Goal: Register for event/course

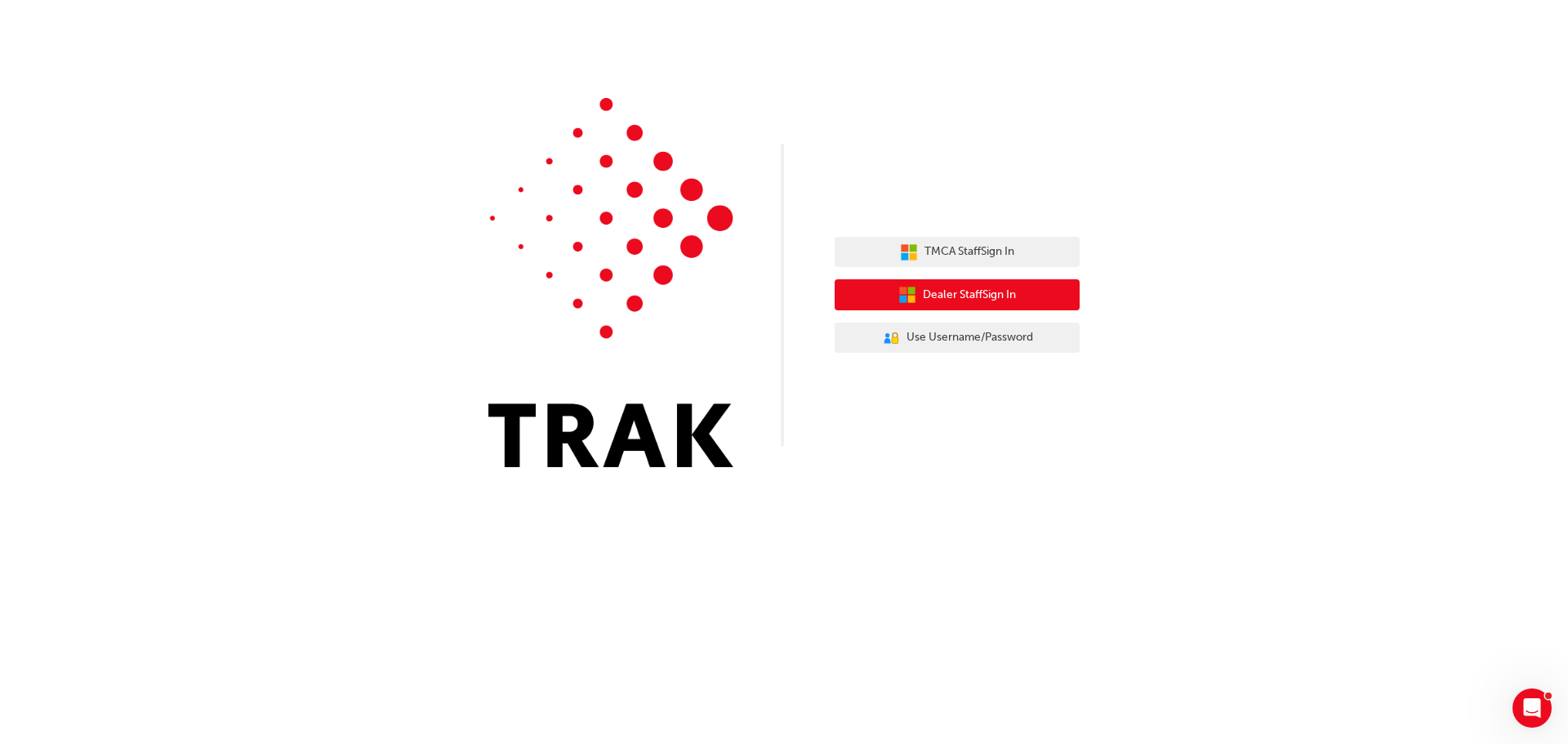
click at [977, 295] on span "Dealer Staff Sign In" at bounding box center [969, 295] width 93 height 19
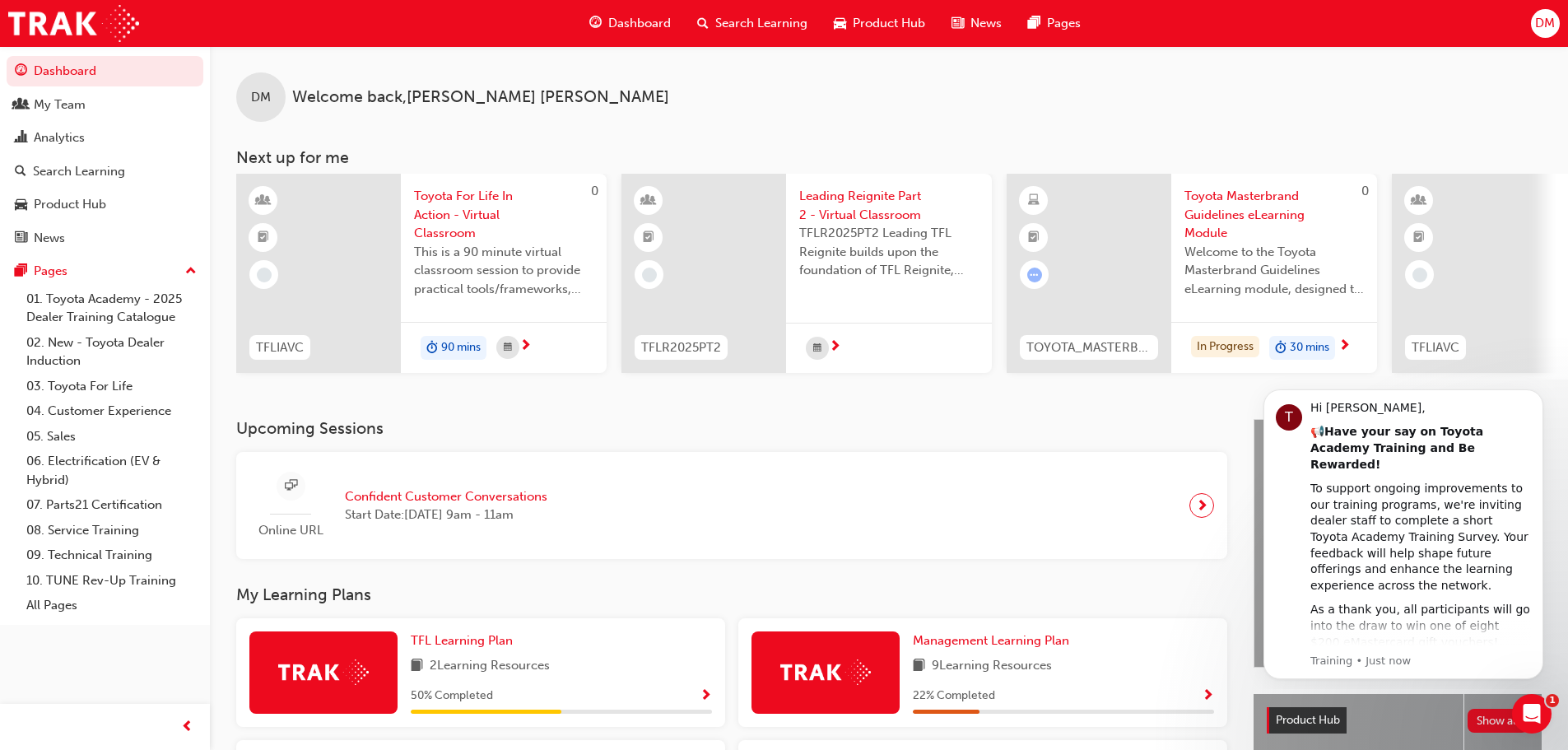
click at [442, 198] on span "Toyota For Life In Action - Virtual Classroom" at bounding box center [504, 215] width 180 height 56
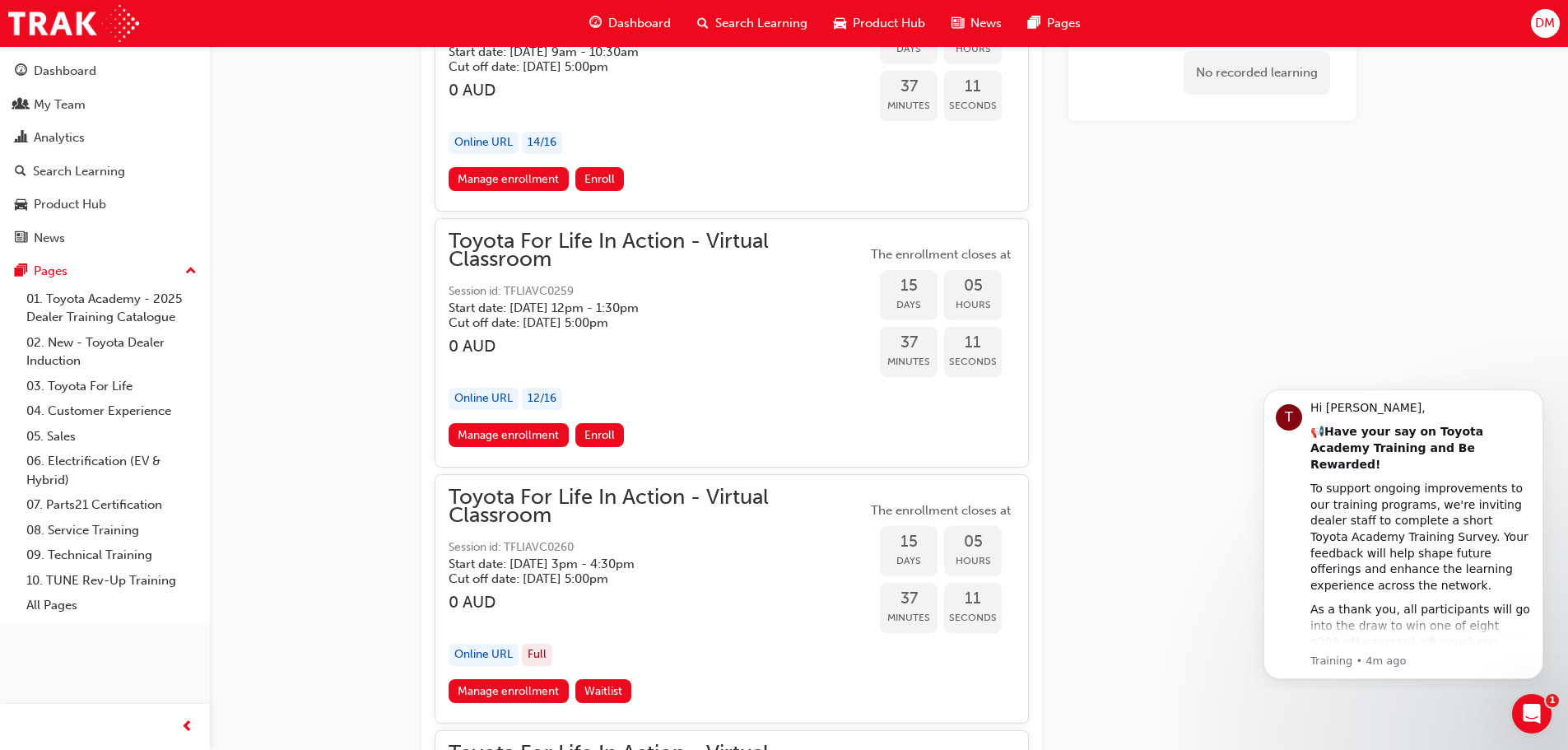
scroll to position [9831, 0]
click at [524, 435] on link "Manage enrollment" at bounding box center [509, 436] width 120 height 24
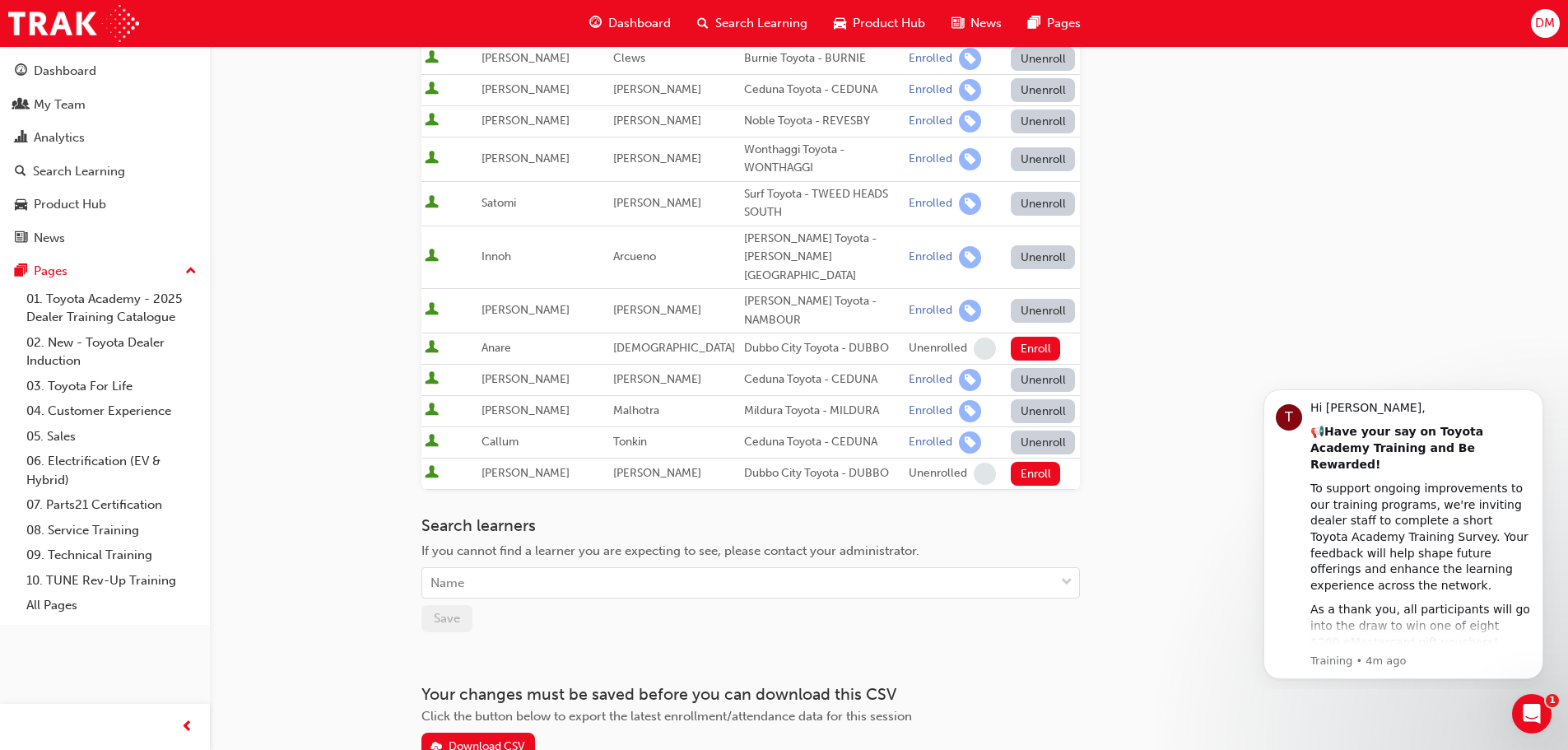
scroll to position [606, 0]
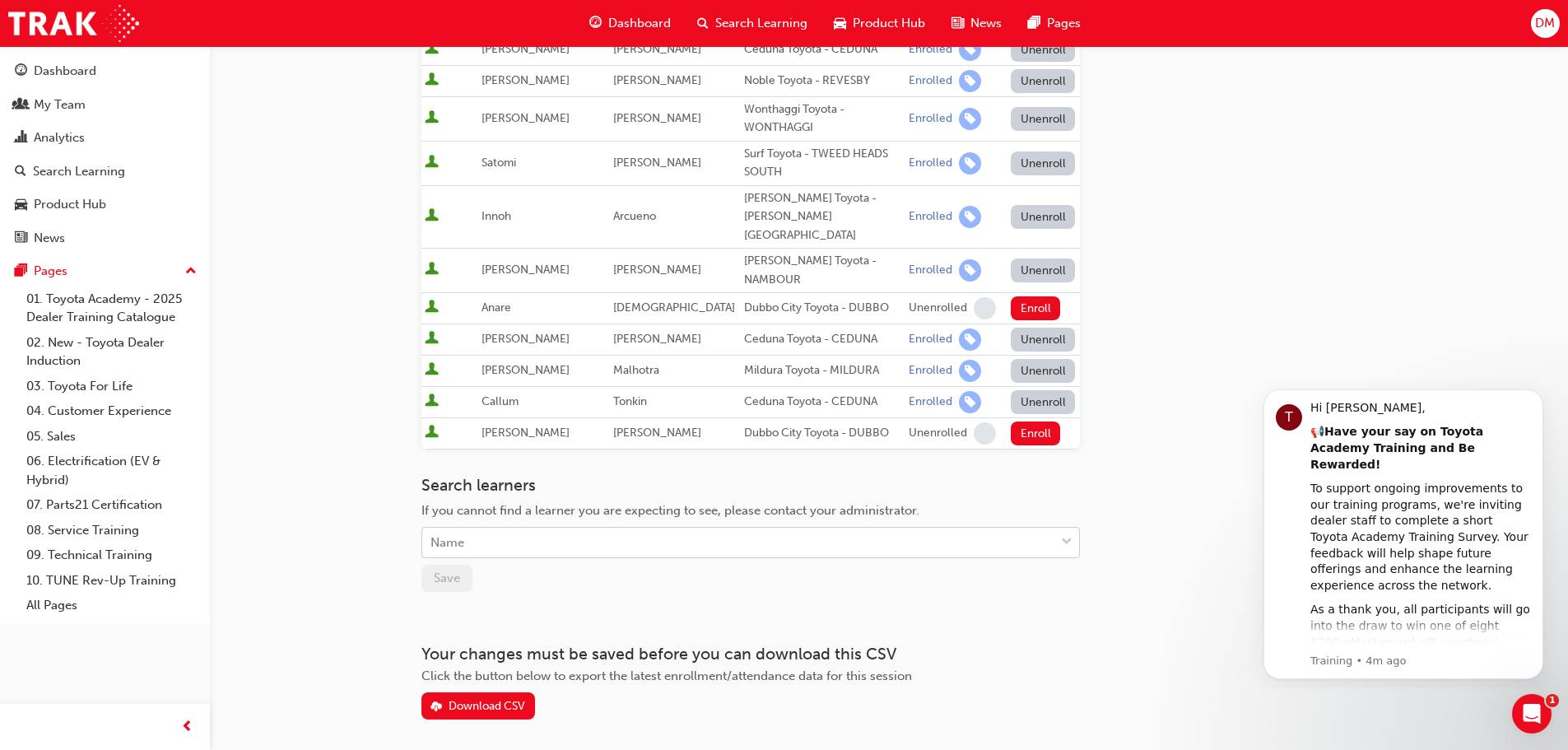
click at [481, 529] on div "Name" at bounding box center [739, 543] width 632 height 28
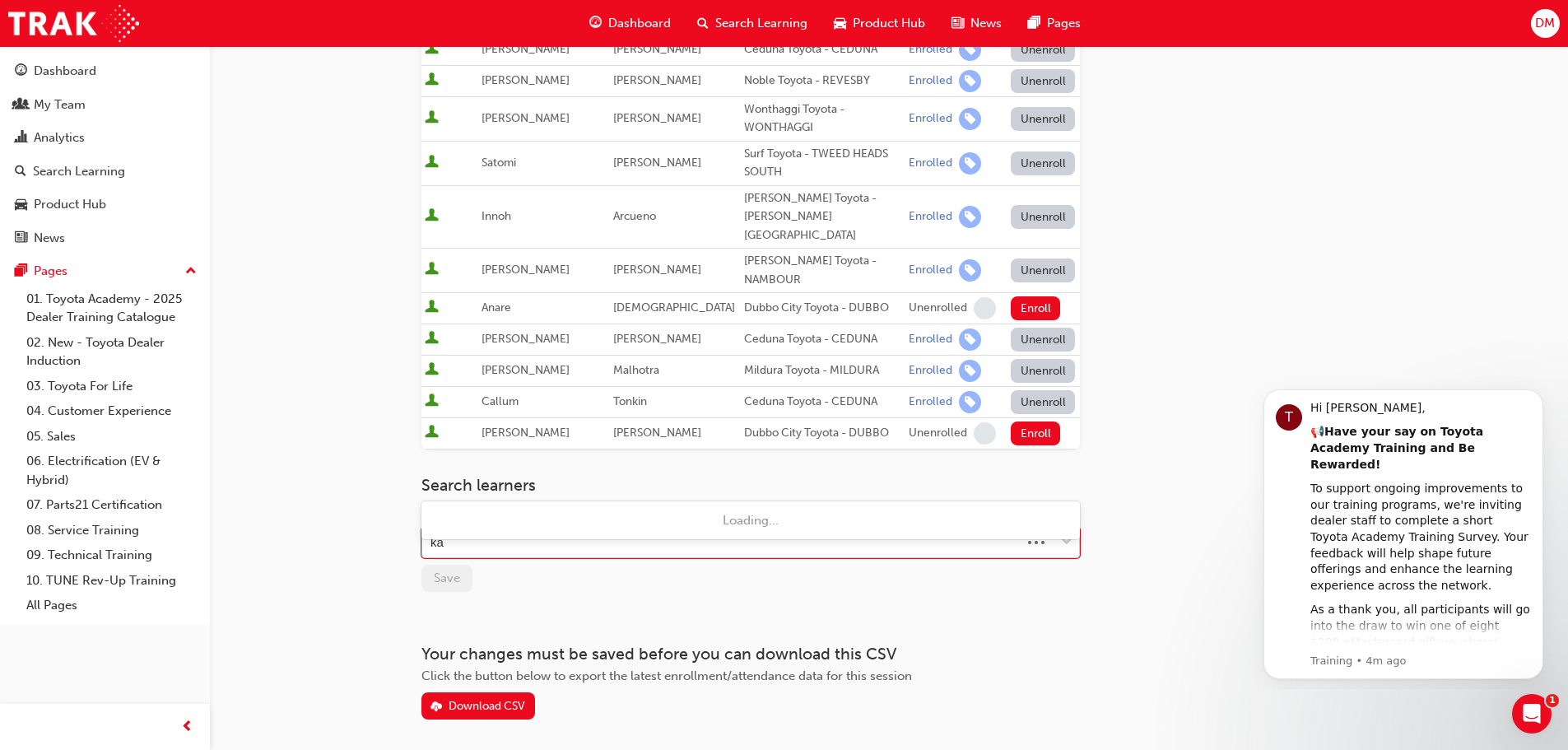
type input "k"
type input "j"
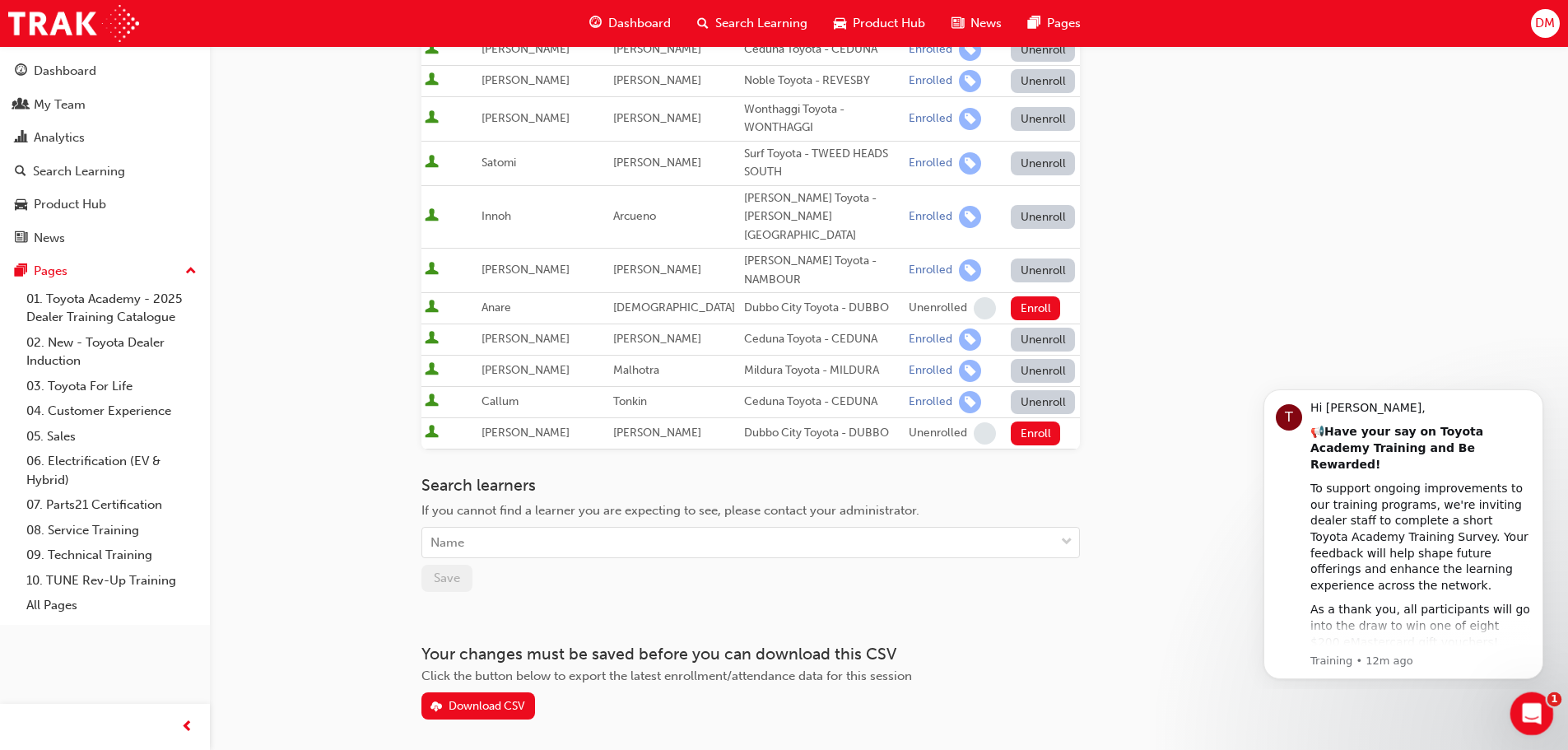
click at [1539, 701] on div "Open Intercom Messenger" at bounding box center [1530, 711] width 54 height 54
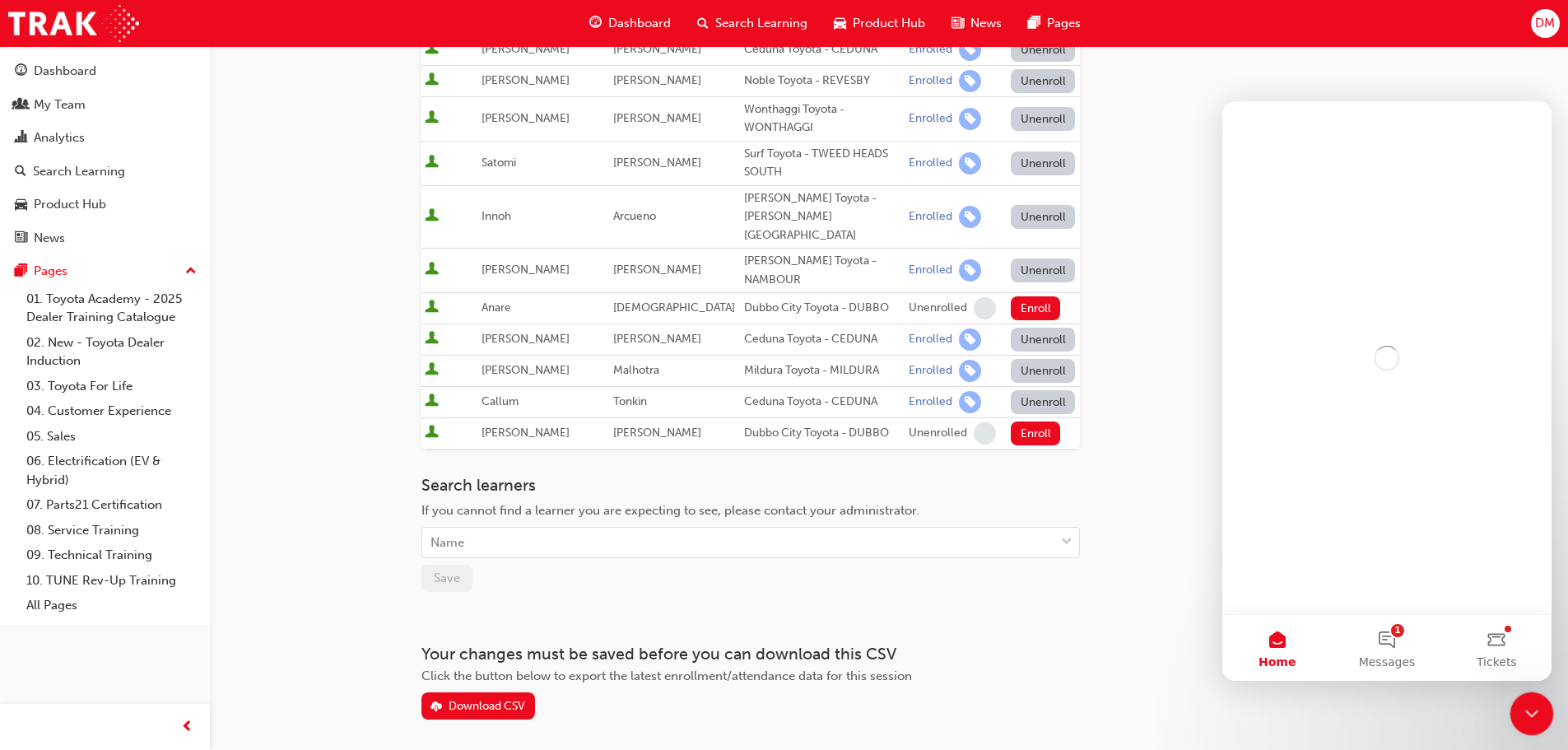
scroll to position [0, 0]
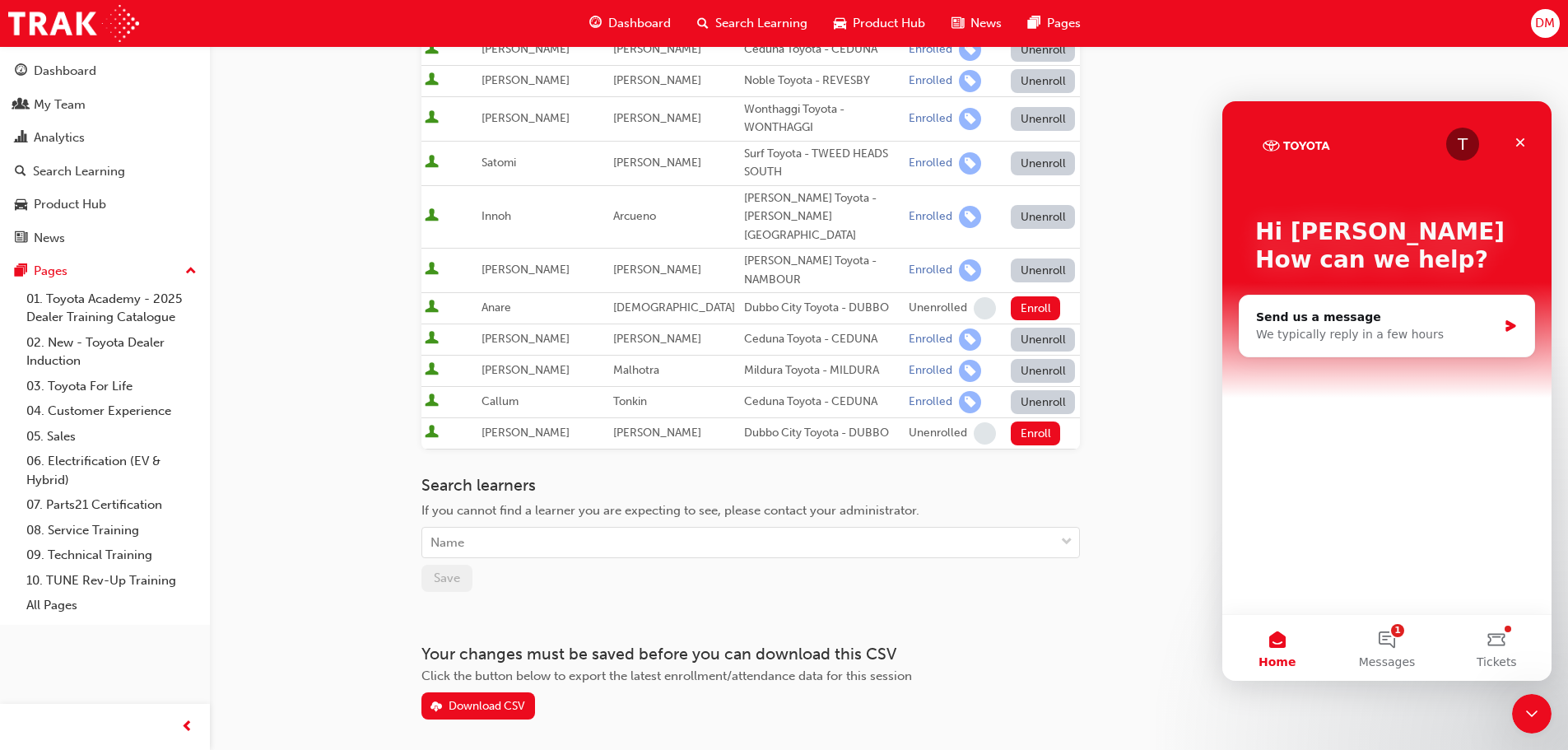
click at [1179, 690] on div "Go to session detail page Manage enrollment for Toyota For Life In Action - Vir…" at bounding box center [889, 106] width 988 height 1333
click at [1515, 139] on icon "Close" at bounding box center [1520, 142] width 13 height 13
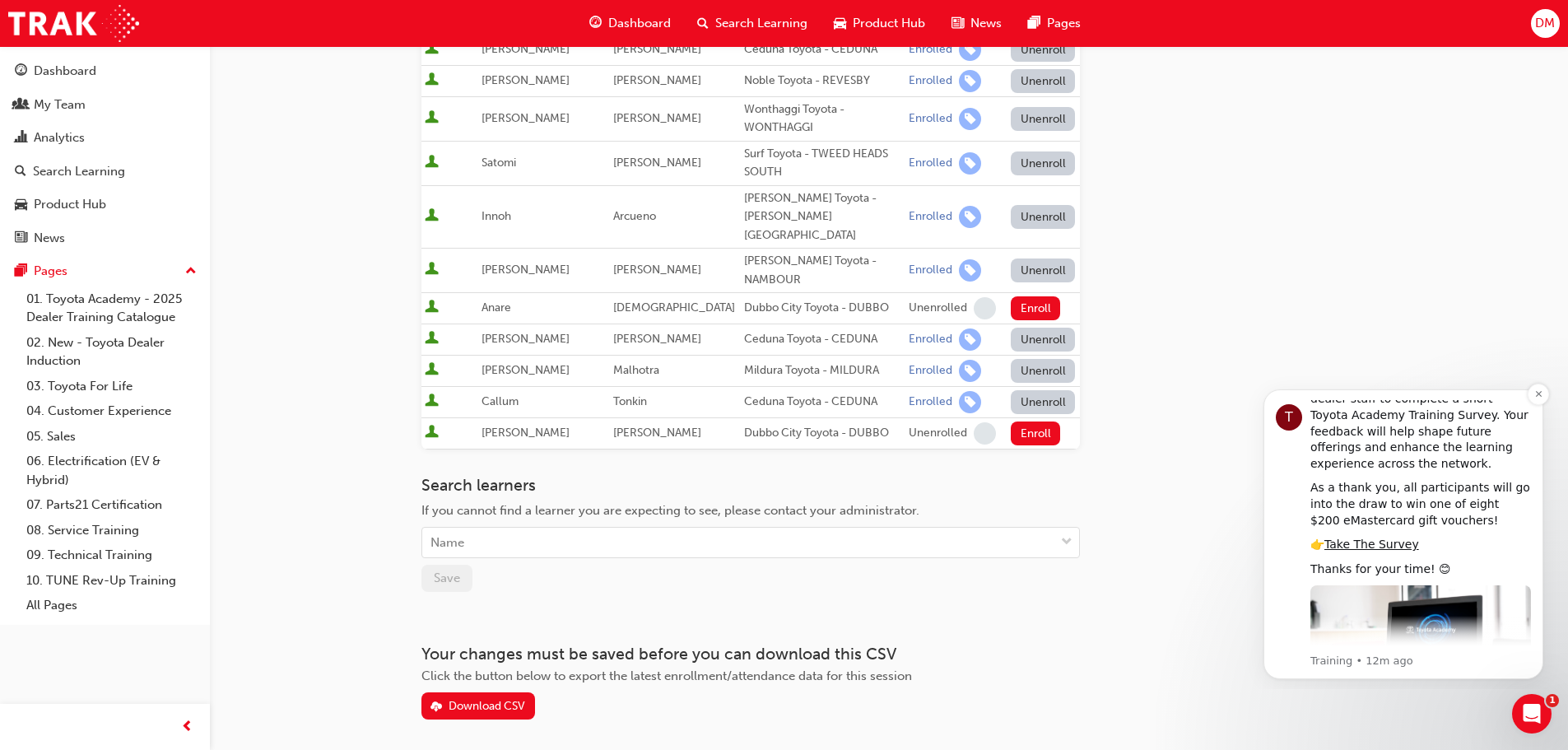
scroll to position [134, 0]
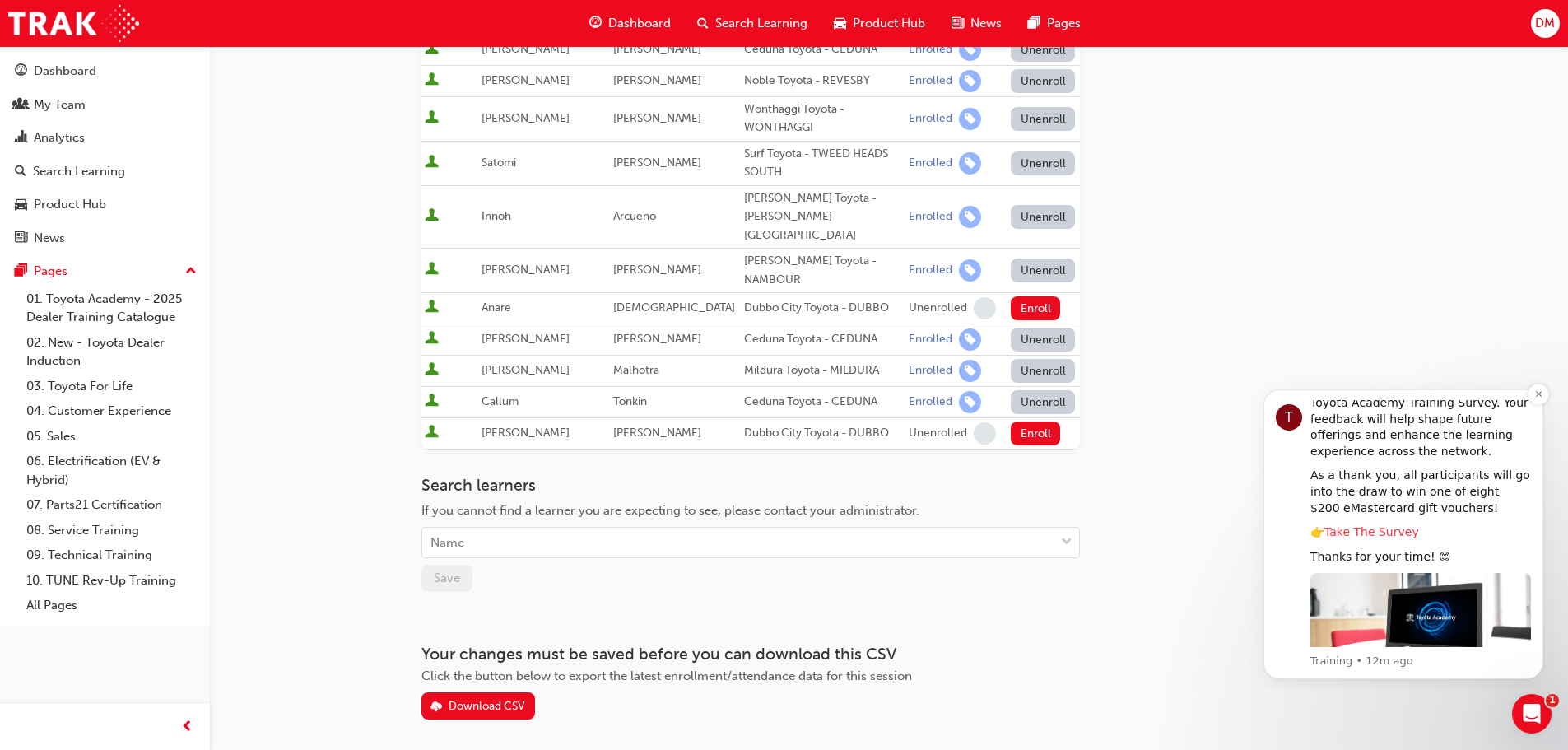
click at [1361, 525] on link "Take The Survey" at bounding box center [1372, 532] width 94 height 13
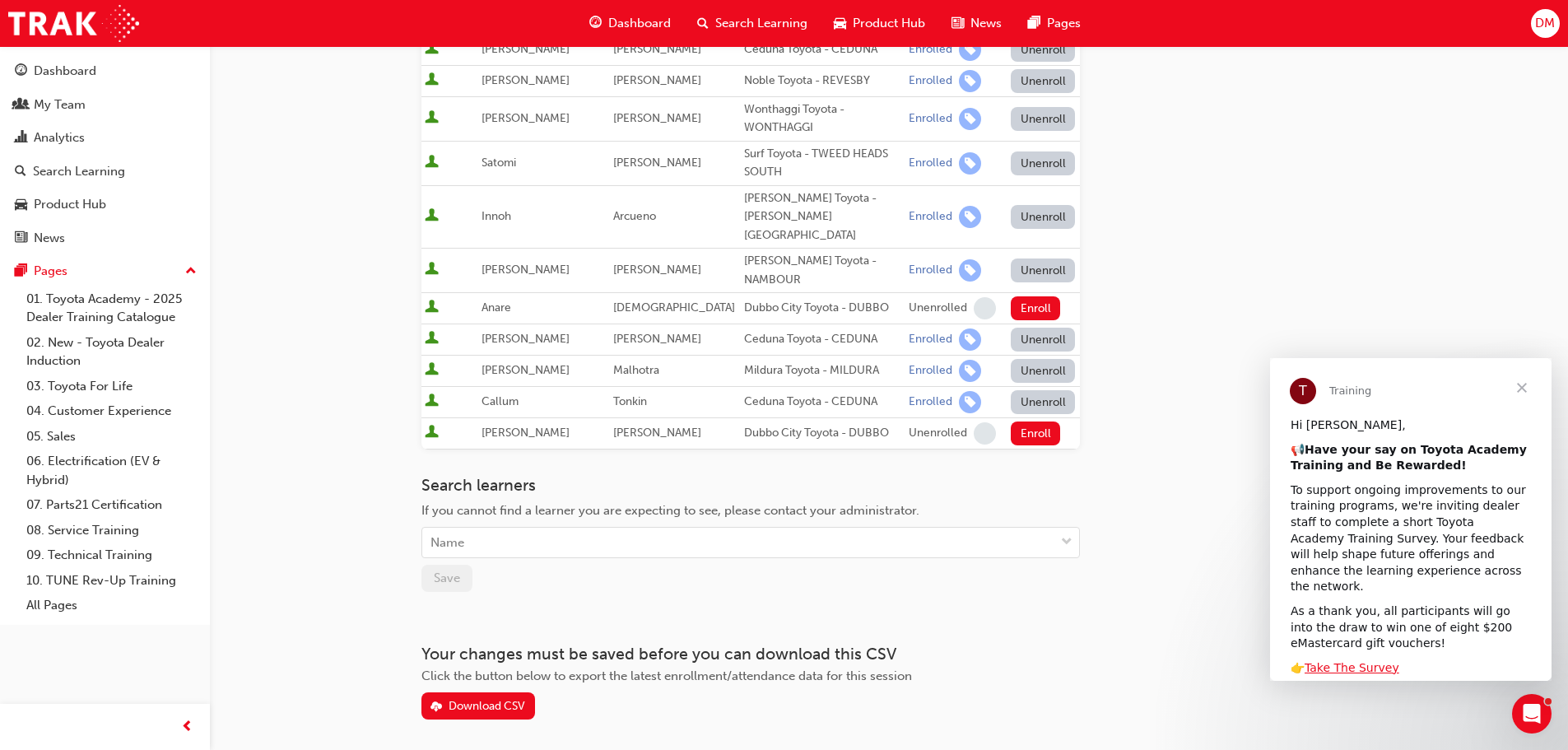
scroll to position [0, 0]
click at [1341, 661] on link "Take The Survey" at bounding box center [1352, 667] width 94 height 13
click at [1332, 661] on link "Take The Survey" at bounding box center [1352, 667] width 94 height 13
click at [1325, 661] on link "Take The Survey" at bounding box center [1352, 667] width 94 height 13
